Goal: Task Accomplishment & Management: Complete application form

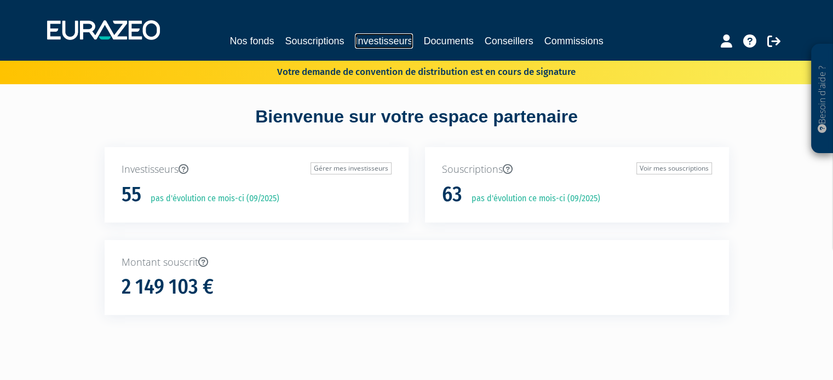
click at [391, 41] on link "Investisseurs" at bounding box center [383, 40] width 57 height 15
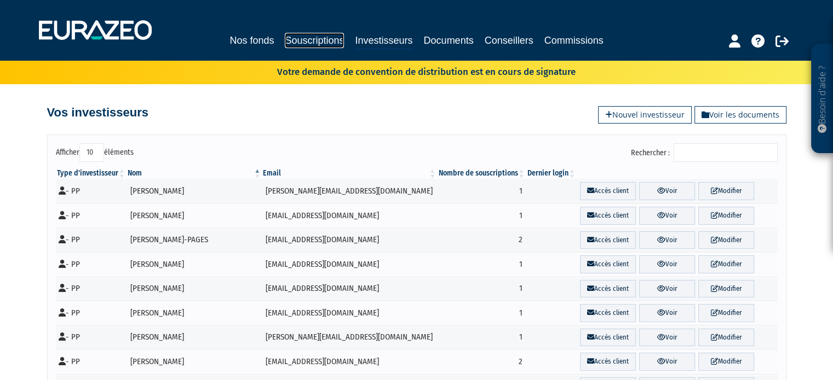
click at [328, 41] on link "Souscriptions" at bounding box center [314, 40] width 59 height 15
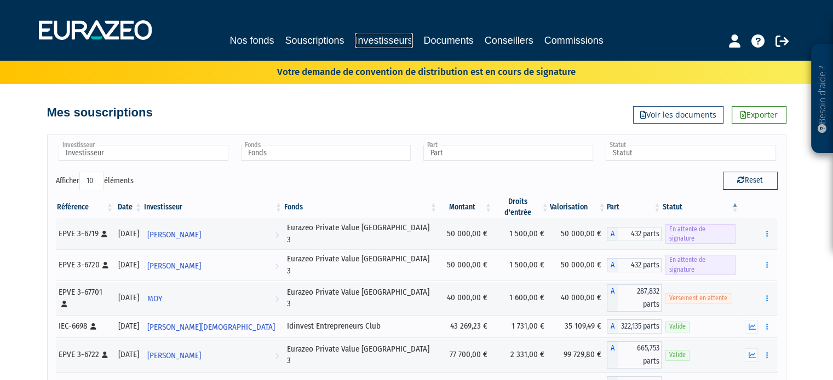
drag, startPoint x: 400, startPoint y: 40, endPoint x: 408, endPoint y: 68, distance: 29.1
click at [400, 40] on link "Investisseurs" at bounding box center [383, 40] width 57 height 15
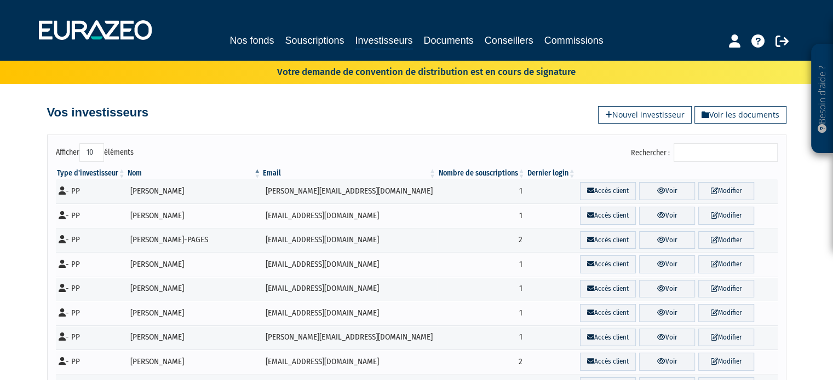
click at [714, 154] on input "Rechercher :" at bounding box center [725, 152] width 104 height 19
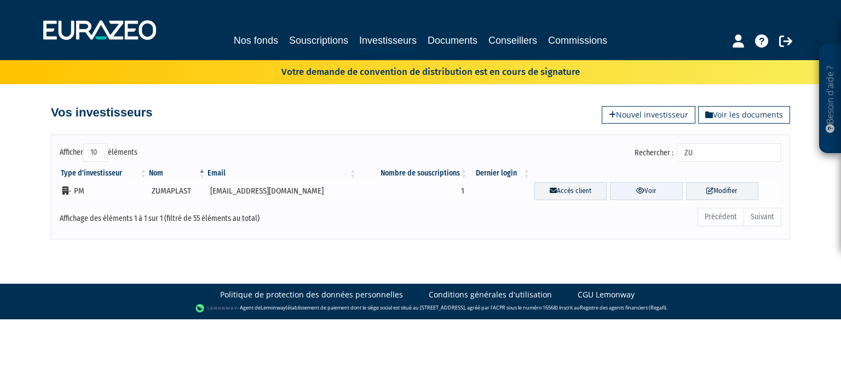
type input "ZU"
click at [636, 193] on icon at bounding box center [640, 190] width 8 height 7
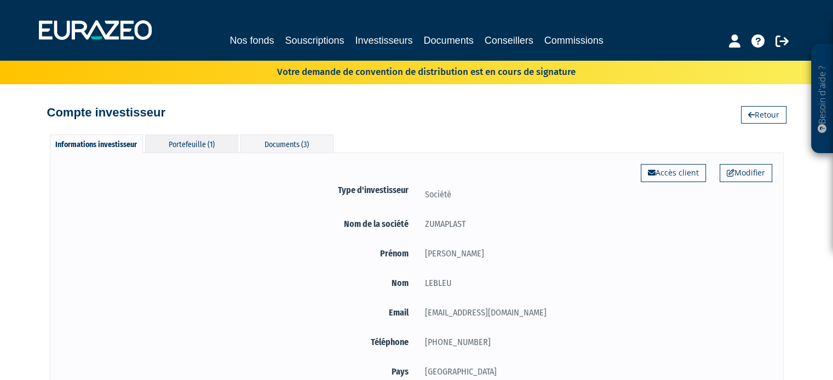
click at [203, 151] on div "Portefeuille (1)" at bounding box center [191, 144] width 93 height 18
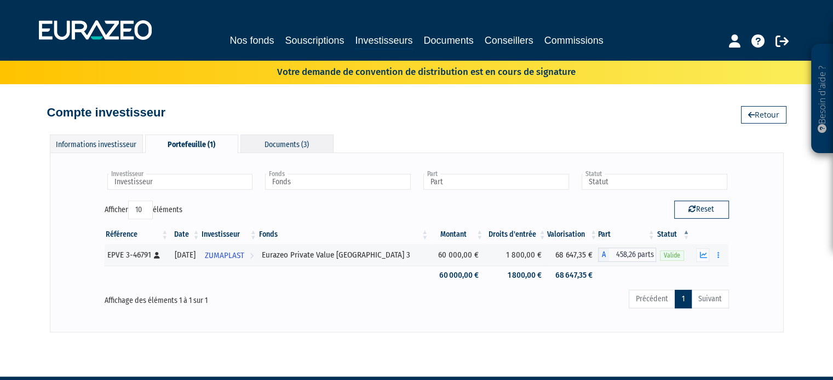
click at [271, 147] on div "Documents (3)" at bounding box center [286, 144] width 93 height 18
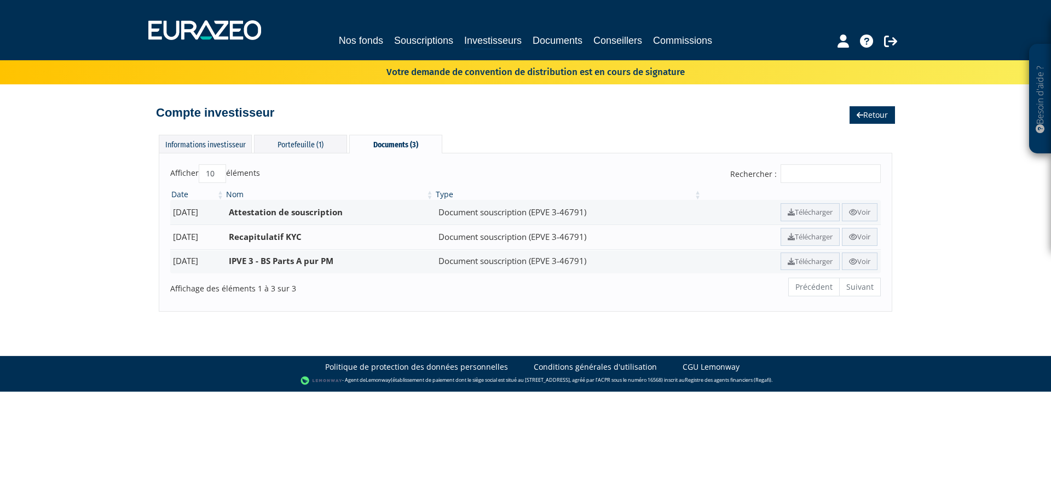
click at [832, 117] on link "Retour" at bounding box center [872, 115] width 45 height 18
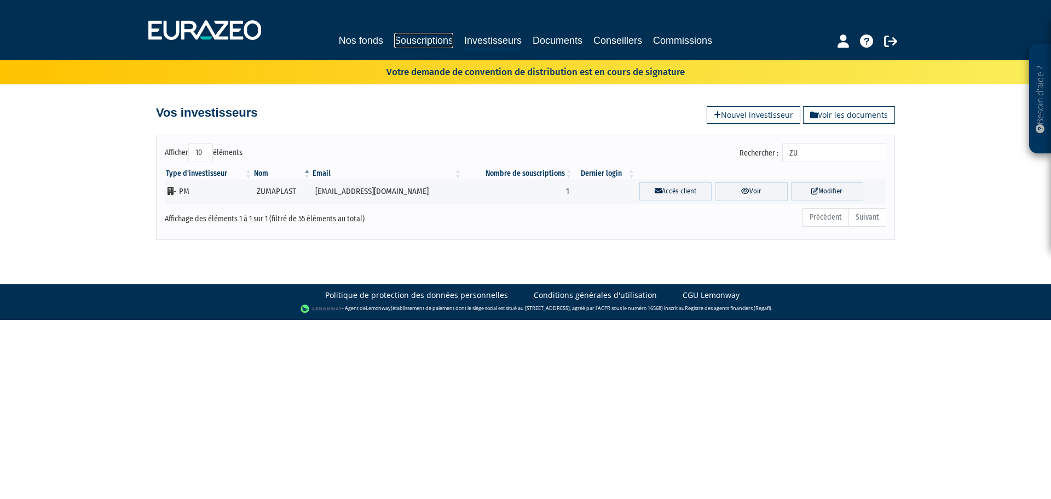
click at [422, 37] on link "Souscriptions" at bounding box center [423, 40] width 59 height 15
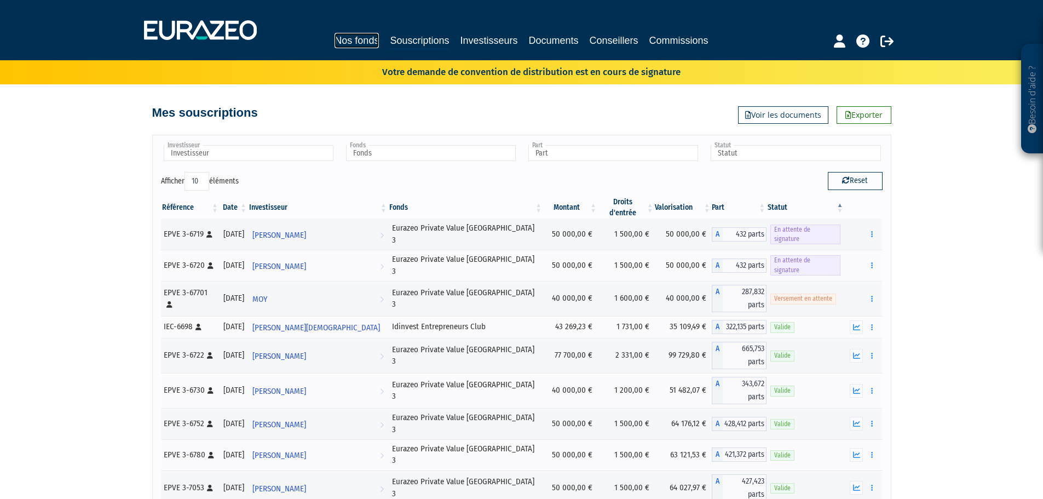
click at [365, 40] on link "Nos fonds" at bounding box center [356, 40] width 44 height 15
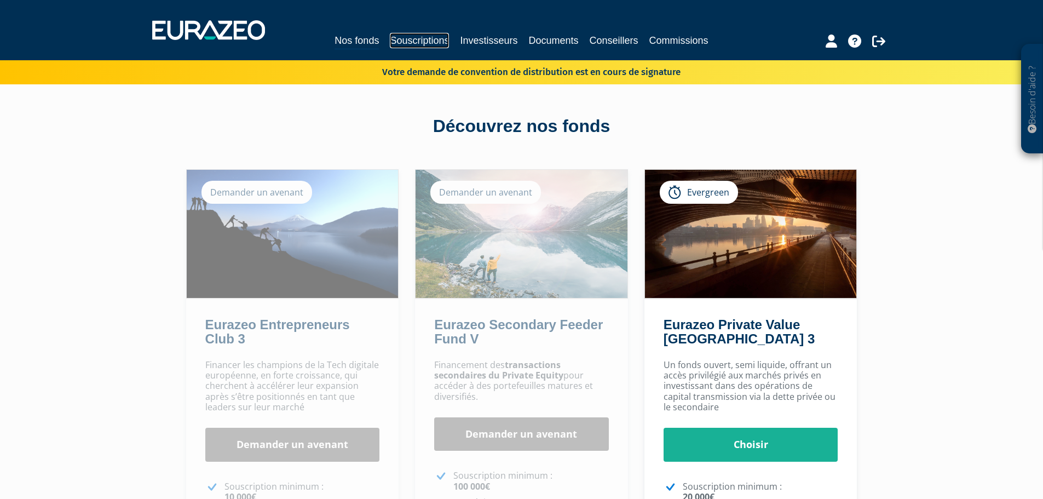
click at [436, 33] on link "Souscriptions" at bounding box center [419, 40] width 59 height 15
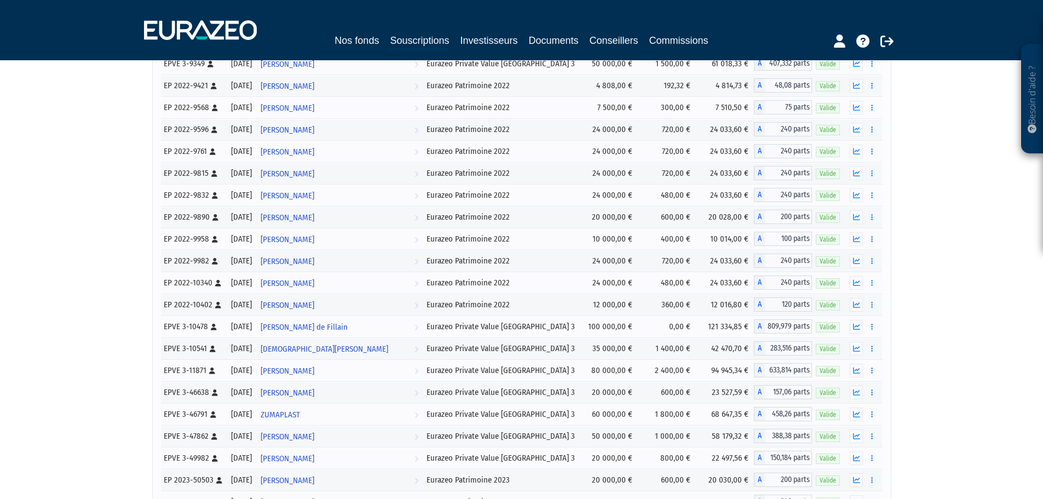
scroll to position [712, 0]
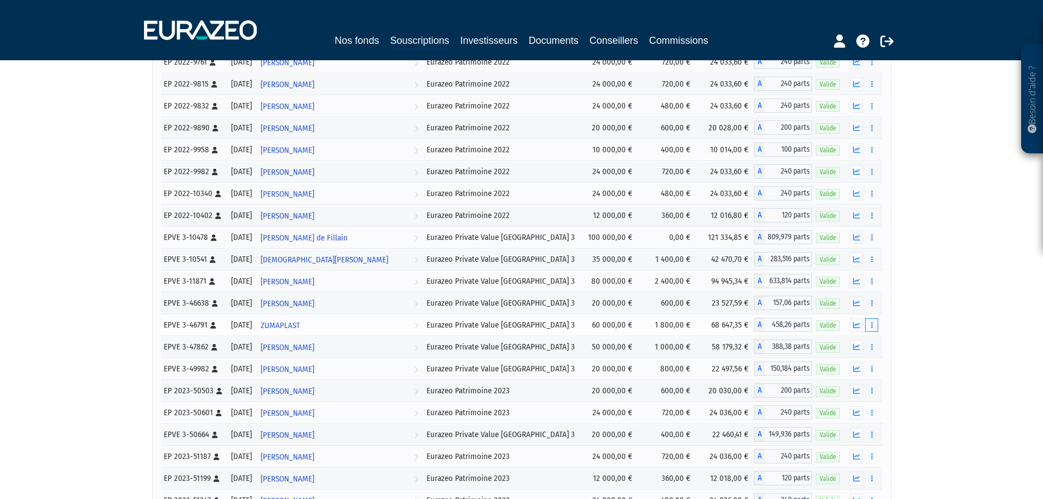
click at [869, 325] on button "button" at bounding box center [871, 325] width 13 height 14
click at [849, 363] on link "Rachat libre" at bounding box center [847, 365] width 55 height 18
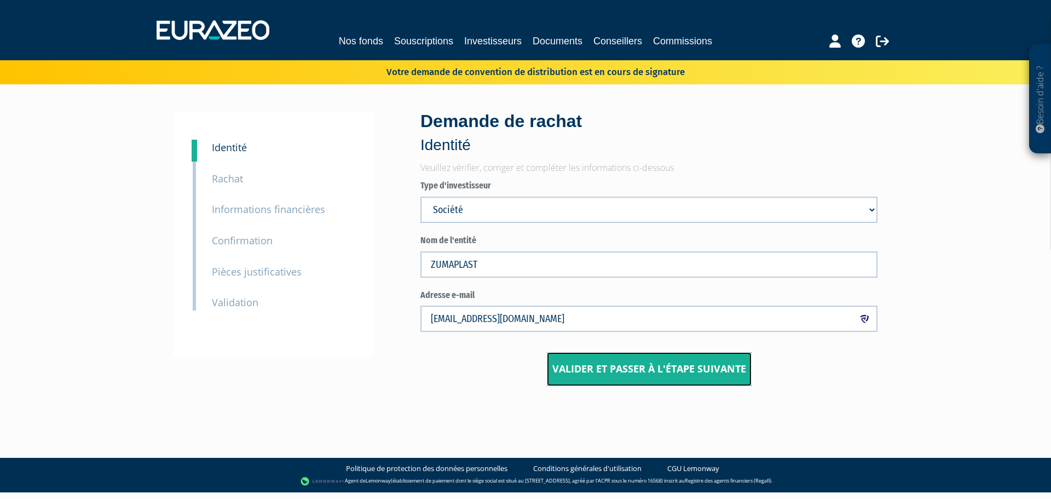
click at [660, 366] on input "Valider et passer à l'étape suivante" at bounding box center [649, 369] width 205 height 34
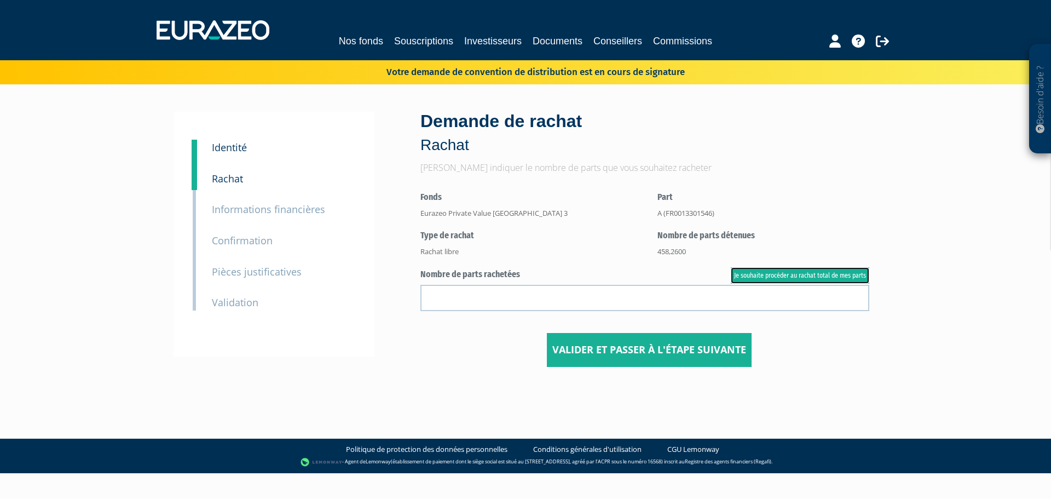
click at [800, 275] on link "Je souhaite procéder au rachat total de mes parts" at bounding box center [800, 275] width 138 height 16
type input "458.260000"
click at [672, 352] on input "Valider et passer à l'étape suivante" at bounding box center [649, 350] width 205 height 34
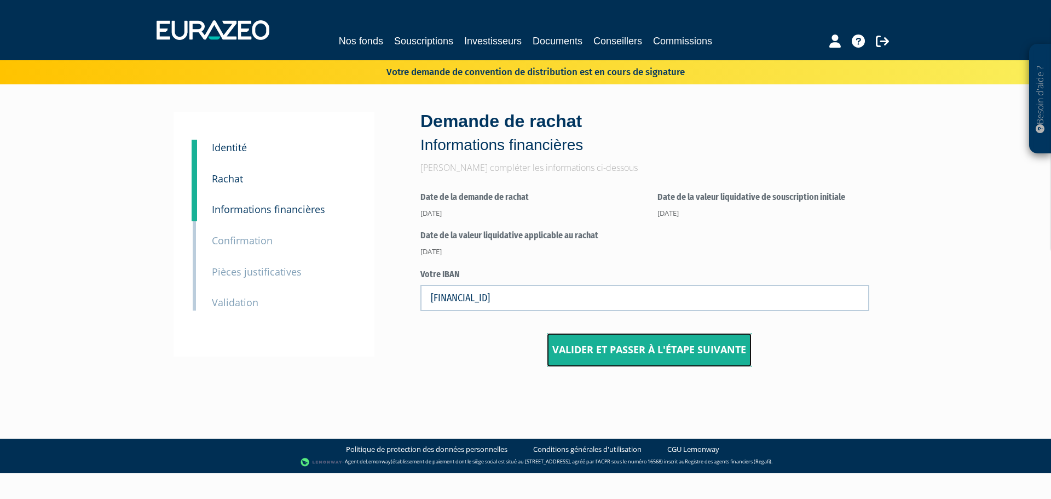
click at [626, 354] on input "Valider et passer à l'étape suivante" at bounding box center [649, 350] width 205 height 34
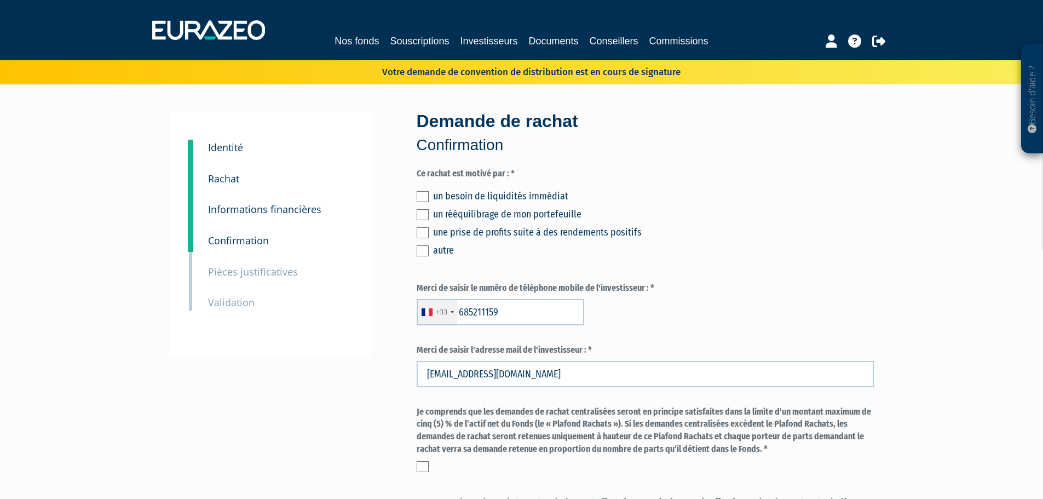
type input "6 85 21 11 59"
click at [423, 252] on label at bounding box center [423, 250] width 12 height 11
click at [0, 0] on input "checkbox" at bounding box center [0, 0] width 0 height 0
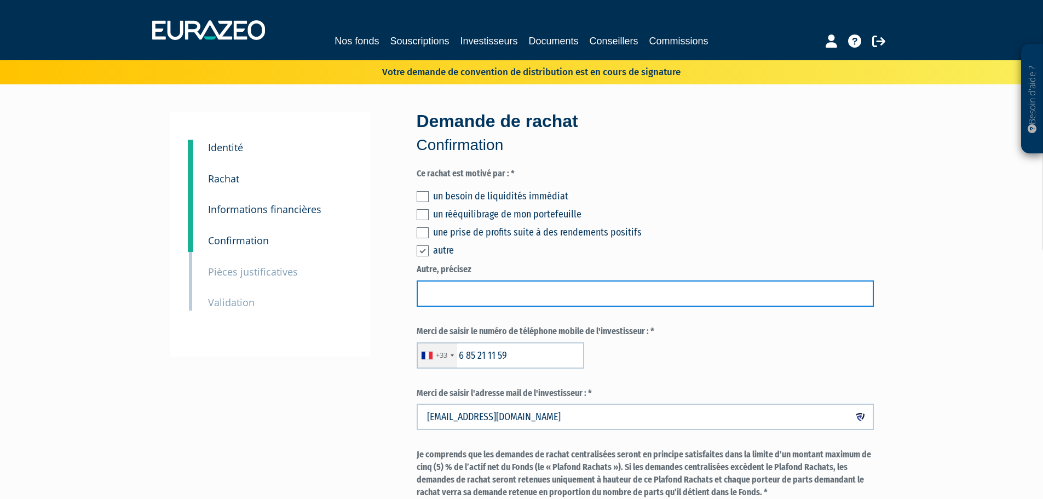
click at [495, 299] on input "text" at bounding box center [645, 293] width 457 height 26
click at [461, 290] on input "text" at bounding box center [645, 293] width 457 height 26
type input "Financement d'un investissement"
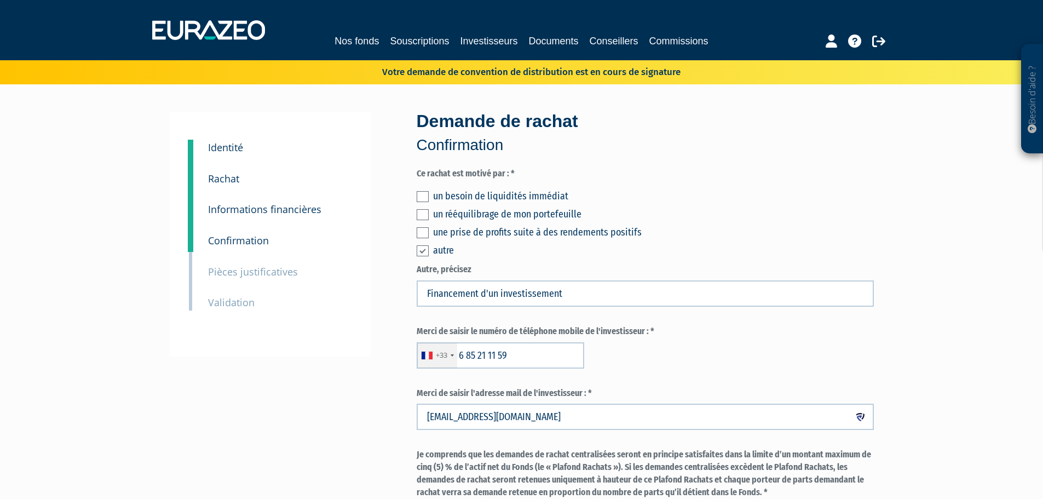
click at [663, 357] on div "+33 France +33 Germany (Deutschland) +49 Switzerland (Schweiz) +41 Belgium (Bel…" at bounding box center [645, 355] width 457 height 26
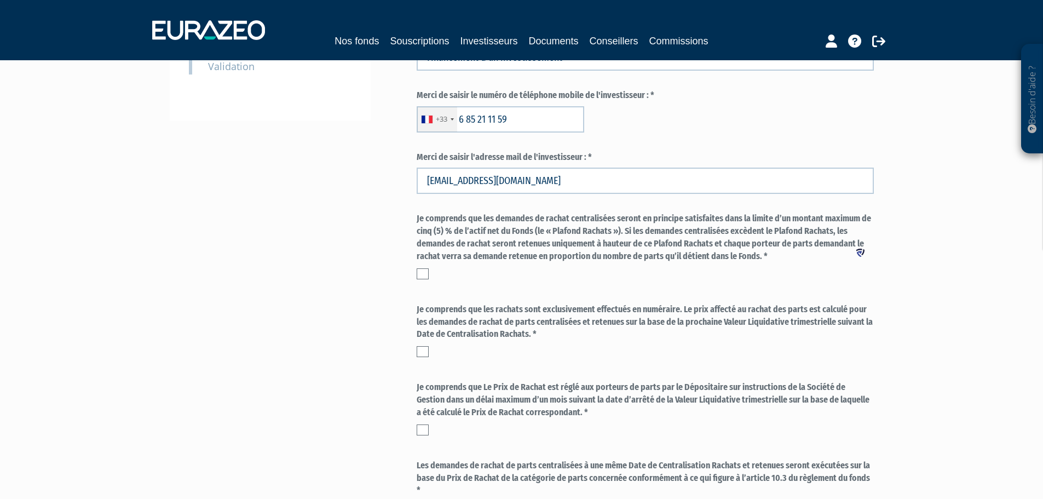
scroll to position [274, 0]
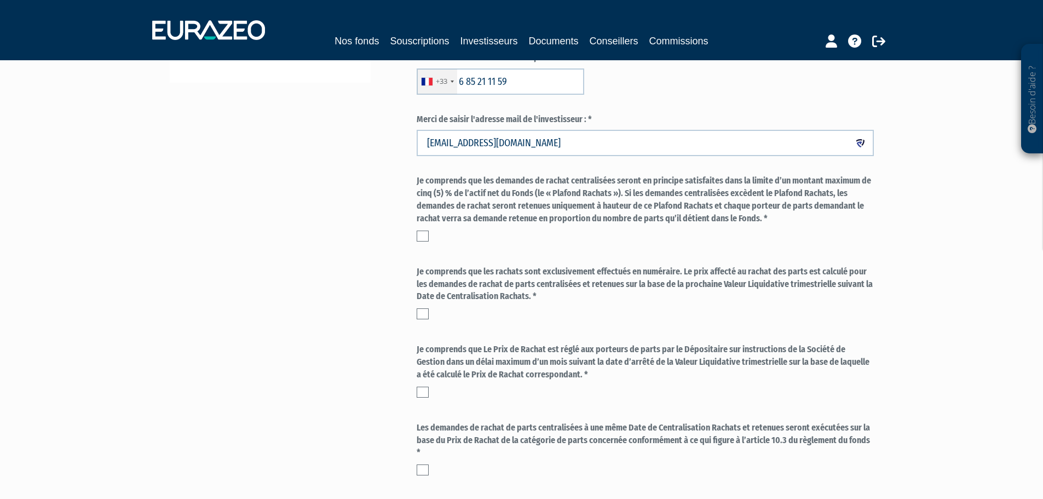
click at [423, 237] on label at bounding box center [423, 235] width 12 height 11
click at [0, 0] on input "checkbox" at bounding box center [0, 0] width 0 height 0
drag, startPoint x: 422, startPoint y: 311, endPoint x: 426, endPoint y: 397, distance: 85.5
click at [421, 311] on label at bounding box center [423, 313] width 12 height 11
click at [0, 0] on input "checkbox" at bounding box center [0, 0] width 0 height 0
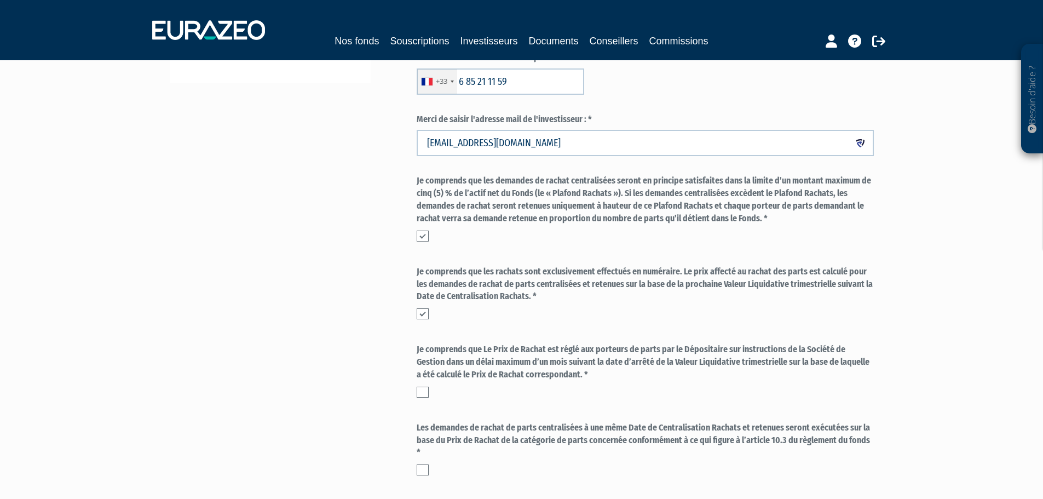
drag, startPoint x: 421, startPoint y: 386, endPoint x: 471, endPoint y: 392, distance: 50.1
click at [421, 386] on label at bounding box center [423, 391] width 12 height 11
click at [0, 0] on input "checkbox" at bounding box center [0, 0] width 0 height 0
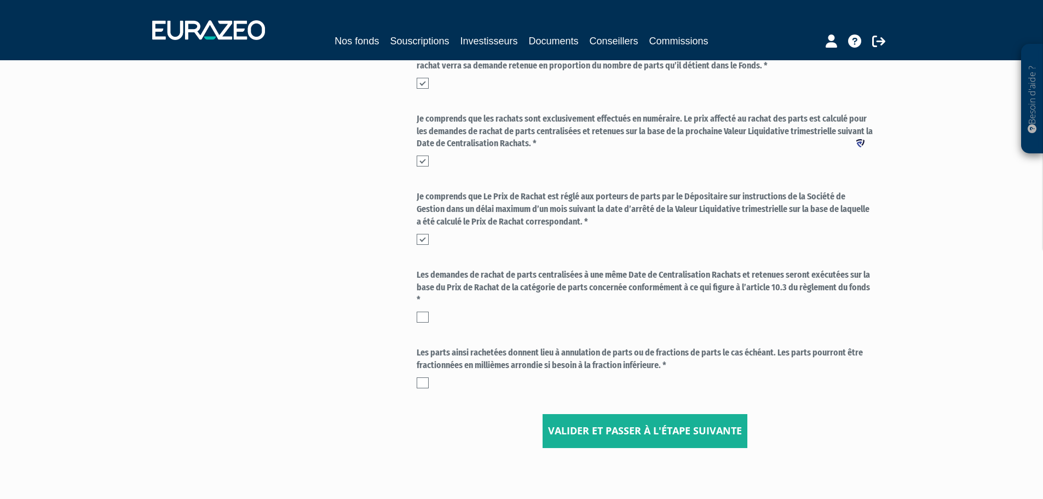
scroll to position [438, 0]
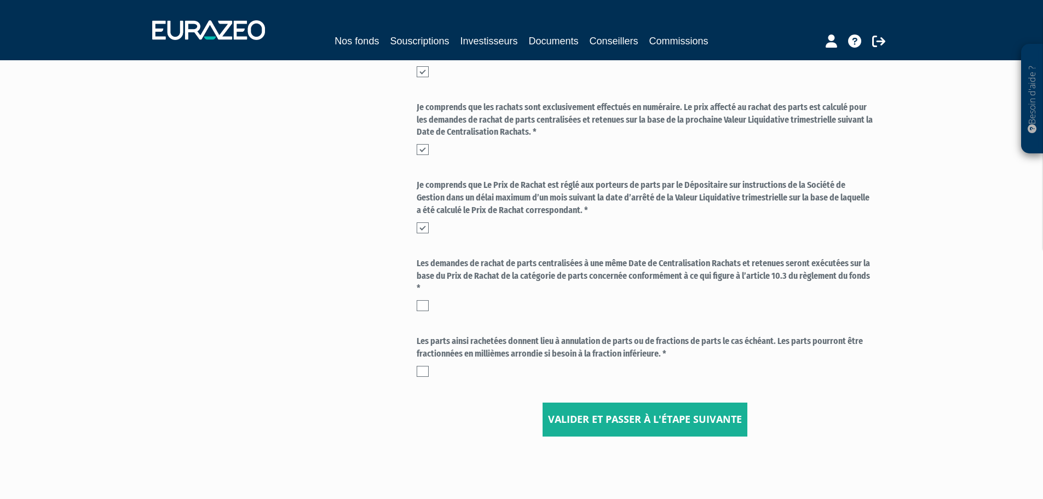
drag, startPoint x: 423, startPoint y: 303, endPoint x: 432, endPoint y: 386, distance: 84.3
click at [423, 303] on label at bounding box center [423, 305] width 12 height 11
click at [0, 0] on input "checkbox" at bounding box center [0, 0] width 0 height 0
click at [421, 363] on div "Les parts ainsi rachetées donnent lieu à annulation de parts ou de fractions de…" at bounding box center [645, 356] width 457 height 42
drag, startPoint x: 420, startPoint y: 368, endPoint x: 459, endPoint y: 383, distance: 41.1
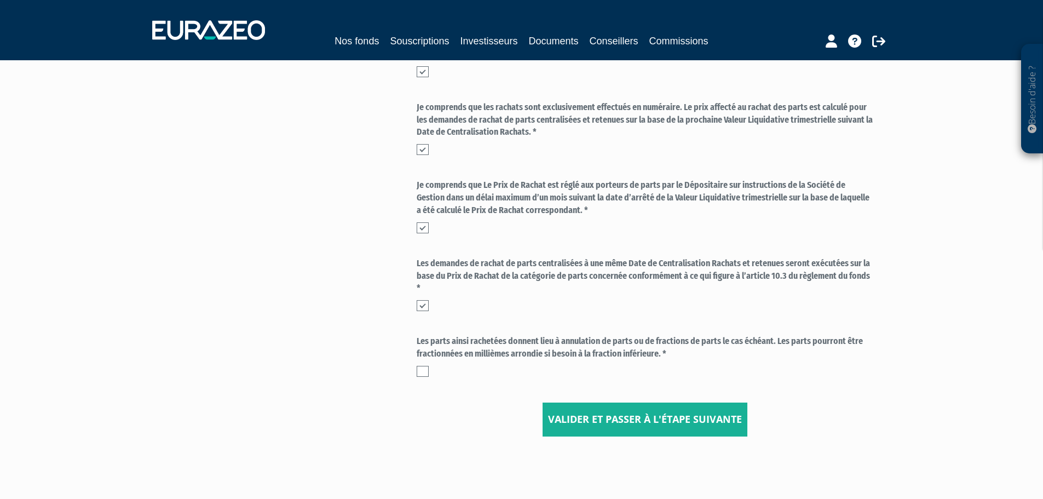
click at [421, 368] on label at bounding box center [423, 371] width 12 height 11
click at [0, 0] on input "checkbox" at bounding box center [0, 0] width 0 height 0
click at [643, 420] on input "Valider et passer à l'étape suivante" at bounding box center [644, 419] width 205 height 34
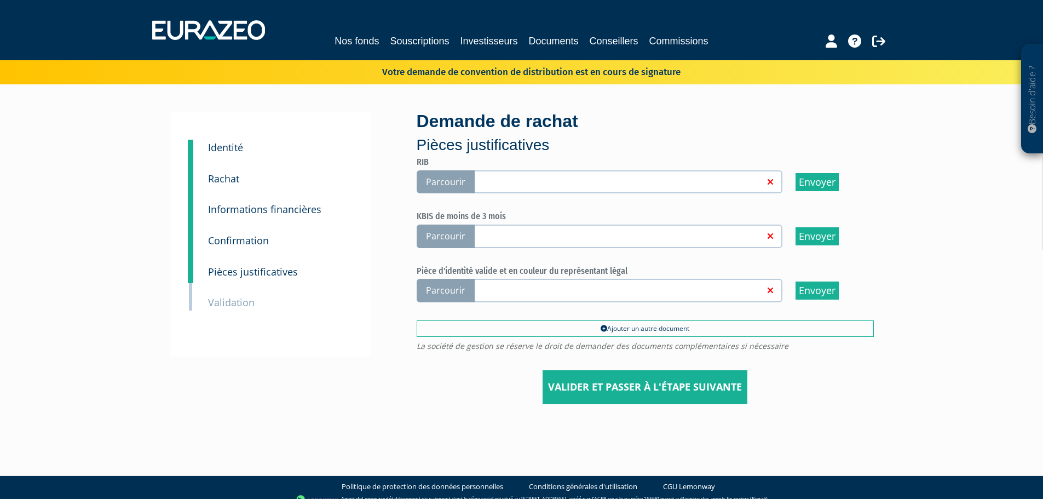
click at [447, 182] on span "Parcourir" at bounding box center [446, 182] width 58 height 24
click at [0, 0] on input "Parcourir" at bounding box center [0, 0] width 0 height 0
click at [442, 236] on span "Parcourir" at bounding box center [446, 236] width 58 height 24
click at [0, 0] on input "Parcourir" at bounding box center [0, 0] width 0 height 0
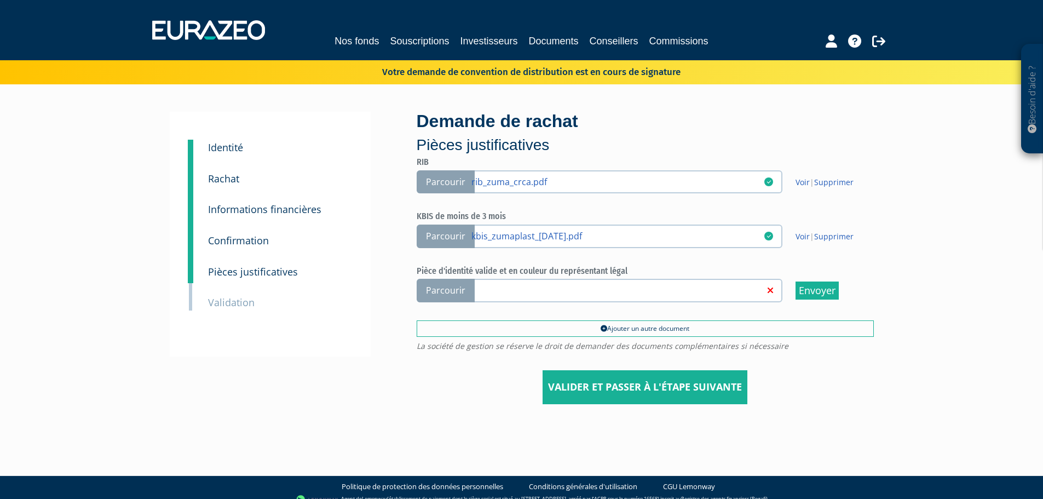
click at [443, 292] on span "Parcourir" at bounding box center [446, 291] width 58 height 24
click at [0, 0] on input "Parcourir" at bounding box center [0, 0] width 0 height 0
click at [234, 34] on img at bounding box center [208, 30] width 113 height 20
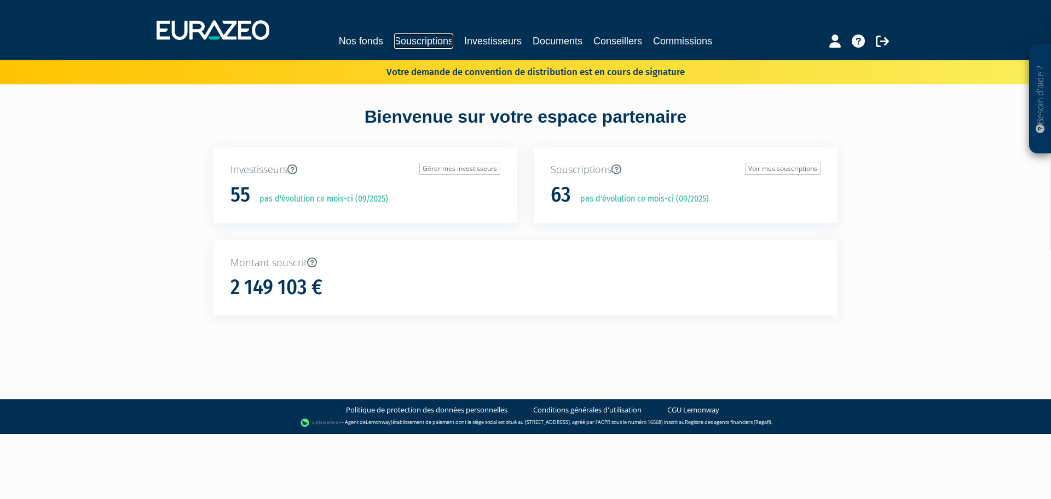
click at [424, 41] on link "Souscriptions" at bounding box center [423, 40] width 59 height 15
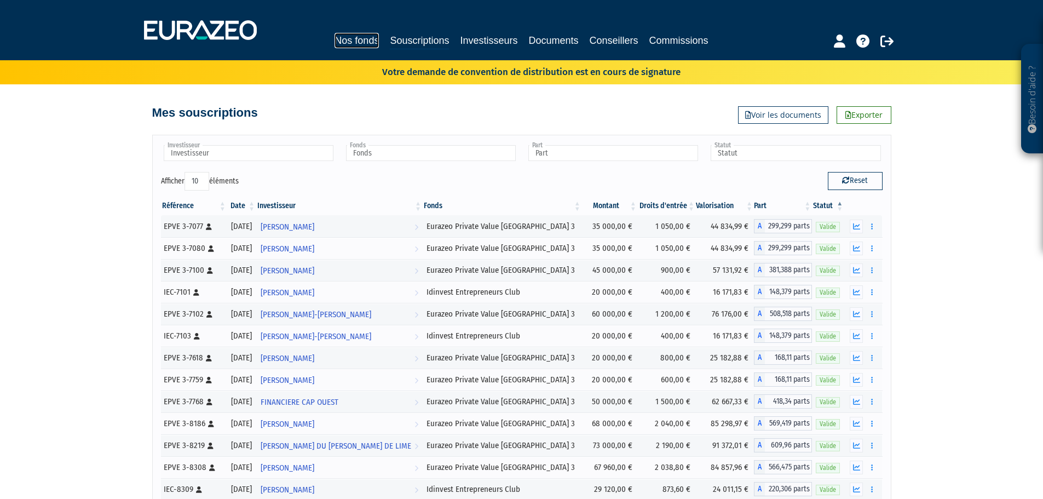
click at [363, 43] on link "Nos fonds" at bounding box center [356, 40] width 44 height 15
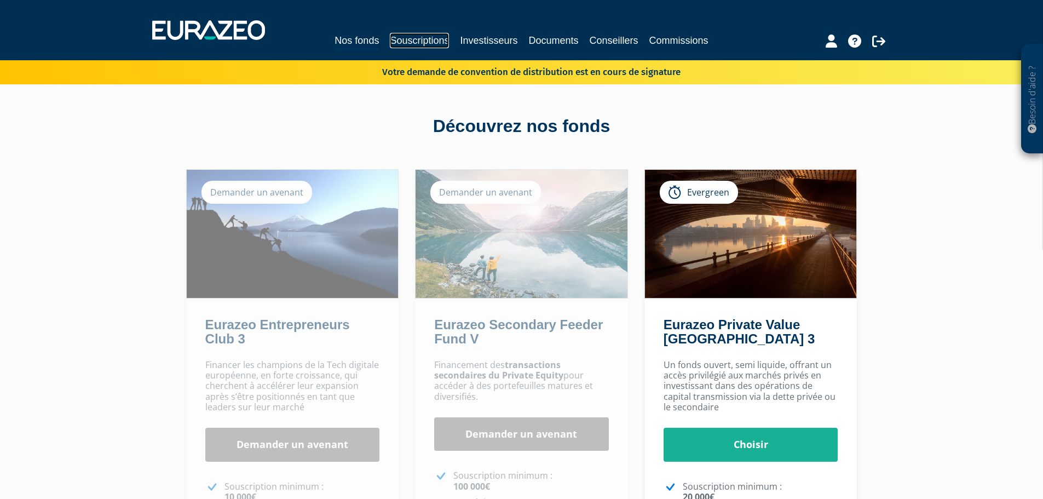
click at [418, 36] on link "Souscriptions" at bounding box center [419, 40] width 59 height 15
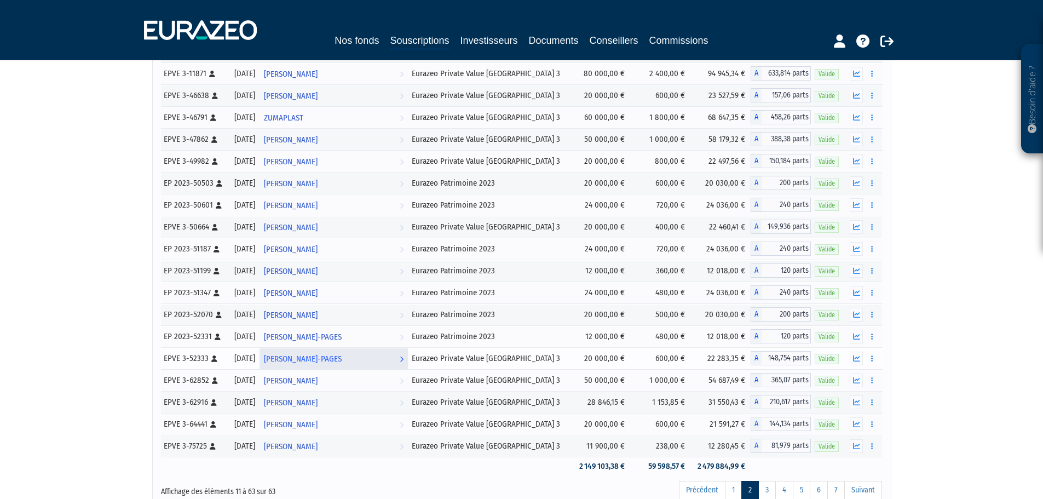
scroll to position [903, 0]
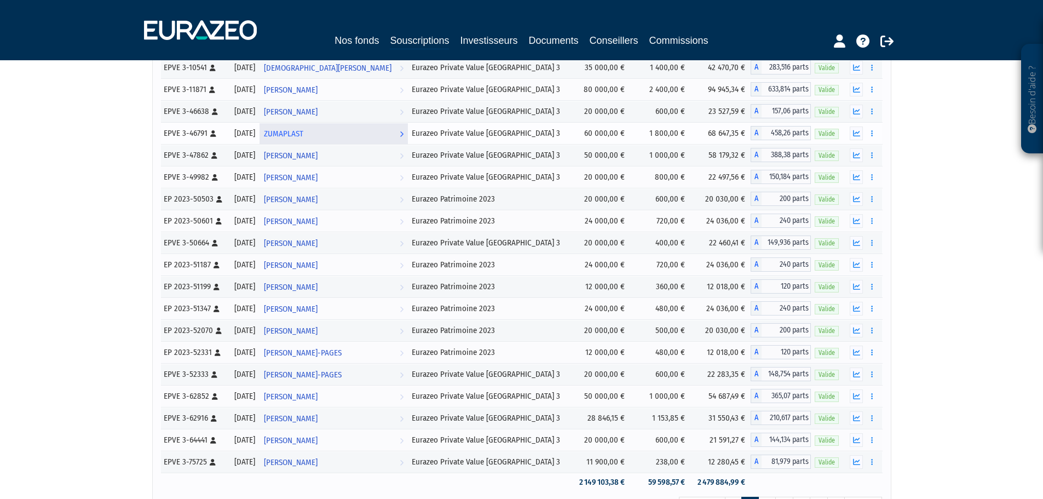
click at [303, 136] on span "ZUMAPLAST" at bounding box center [283, 134] width 39 height 20
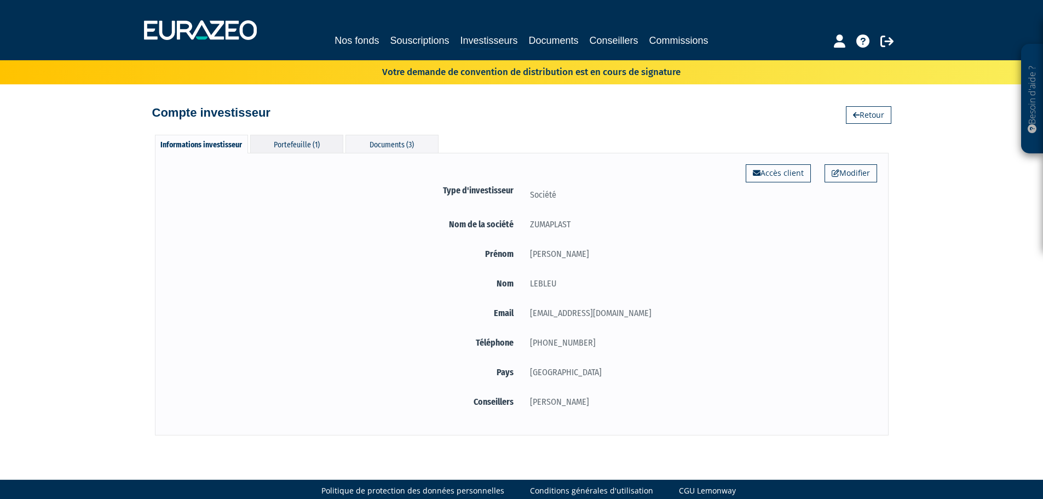
click at [276, 144] on div "Portefeuille (1)" at bounding box center [296, 144] width 93 height 18
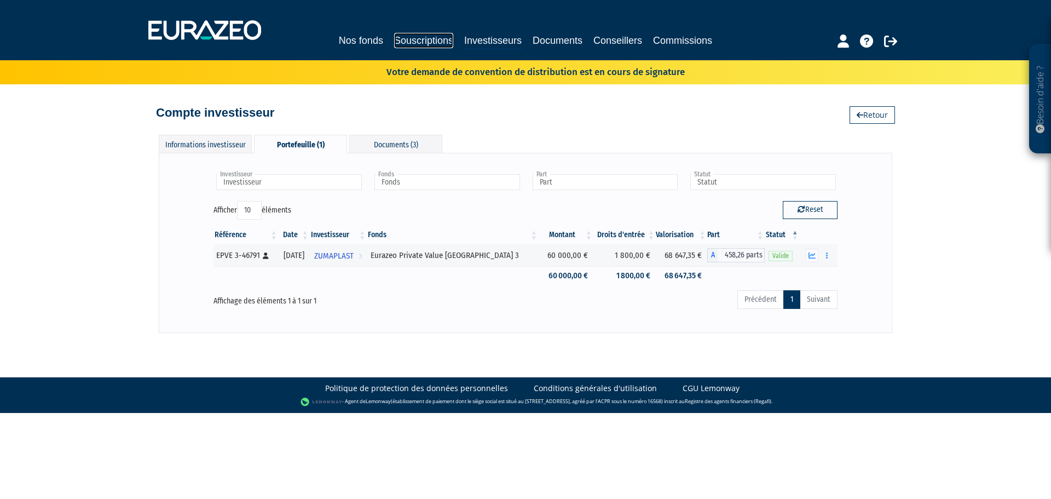
click at [429, 40] on link "Souscriptions" at bounding box center [423, 40] width 59 height 15
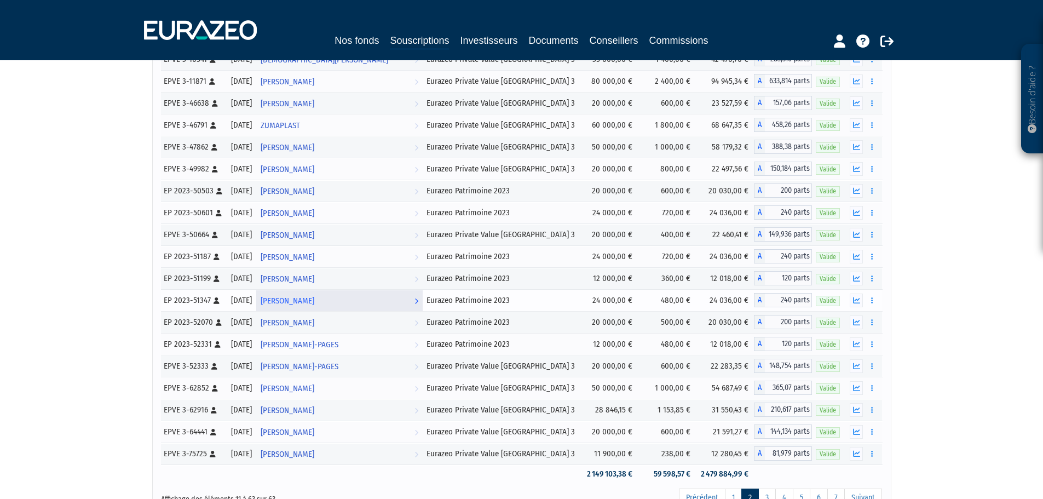
scroll to position [829, 0]
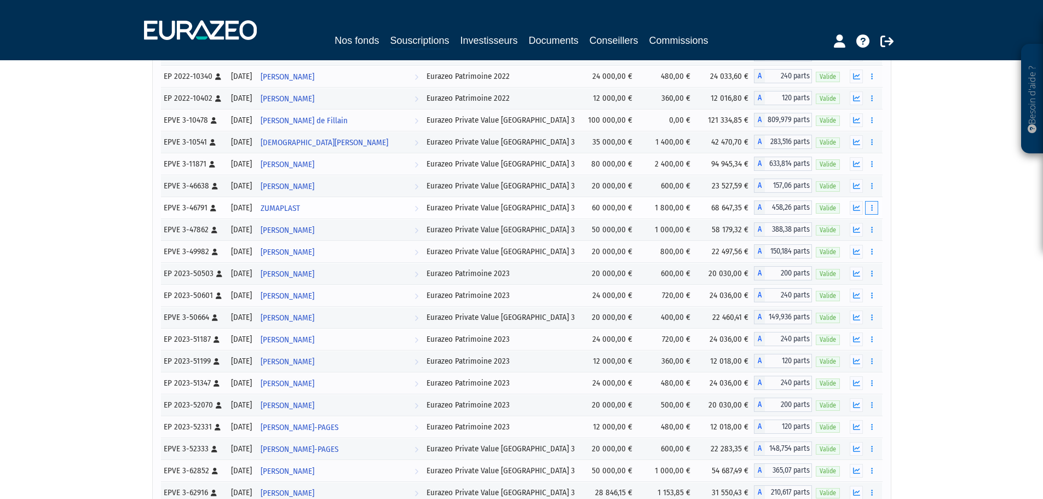
click at [871, 210] on icon "button" at bounding box center [872, 207] width 2 height 7
click at [856, 244] on link "Rachat libre" at bounding box center [847, 248] width 55 height 18
